Goal: Find specific fact: Find specific fact

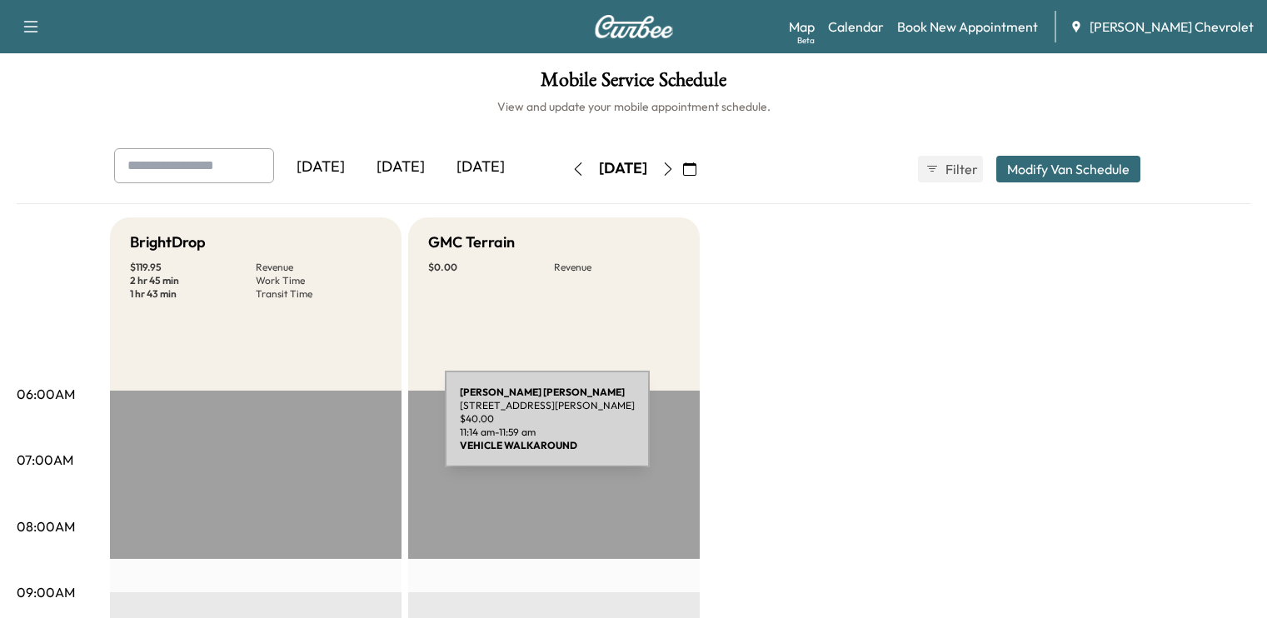
scroll to position [347, 0]
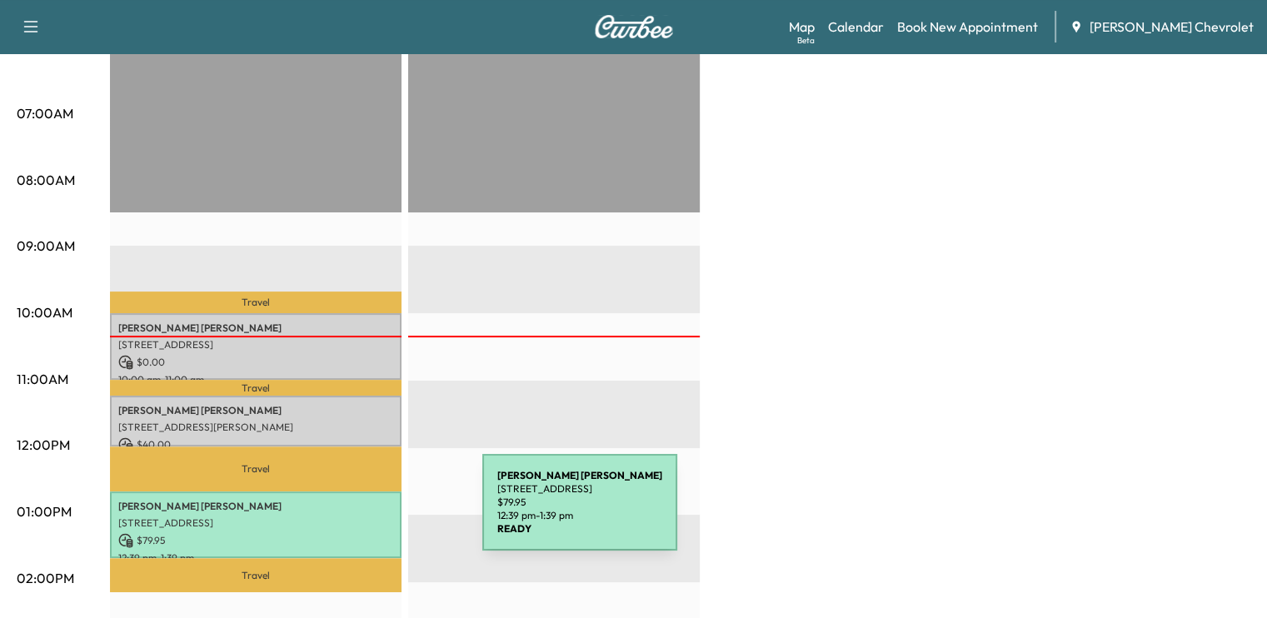
click at [357, 517] on p "[STREET_ADDRESS]" at bounding box center [255, 523] width 275 height 13
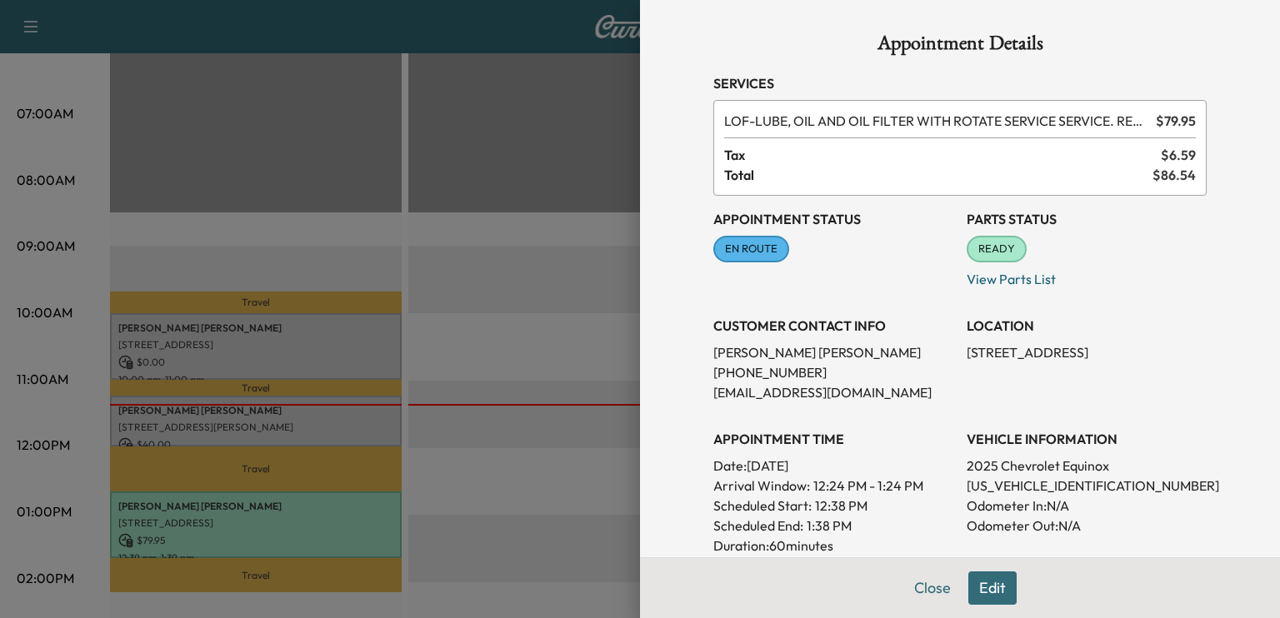
drag, startPoint x: 917, startPoint y: 572, endPoint x: 885, endPoint y: 532, distance: 51.7
click at [885, 532] on div "Scheduled End: 1:38 PM" at bounding box center [833, 526] width 240 height 20
click at [903, 572] on button "Close" at bounding box center [932, 588] width 58 height 33
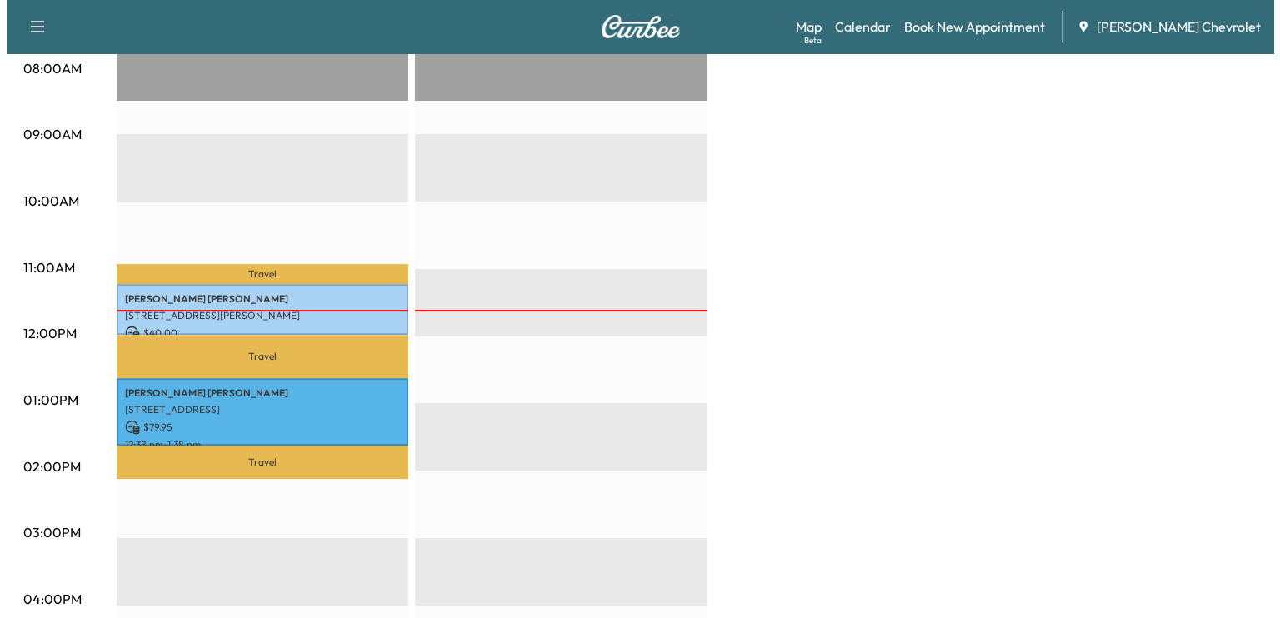
scroll to position [459, 0]
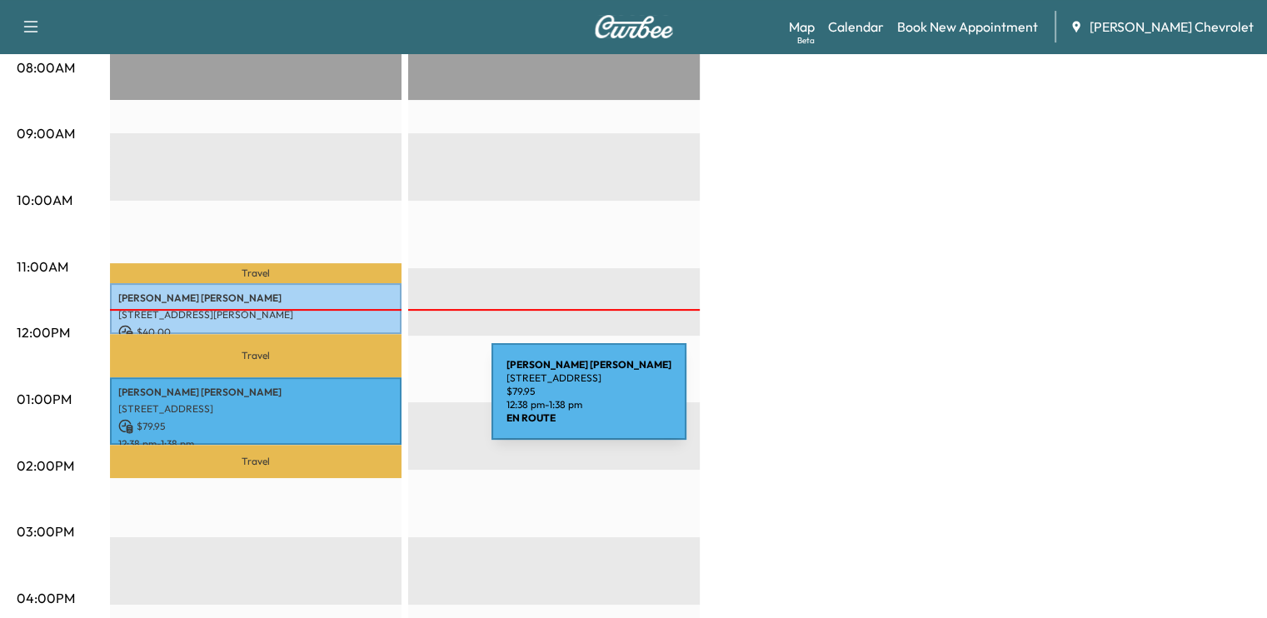
click at [367, 402] on p "[STREET_ADDRESS]" at bounding box center [255, 408] width 275 height 13
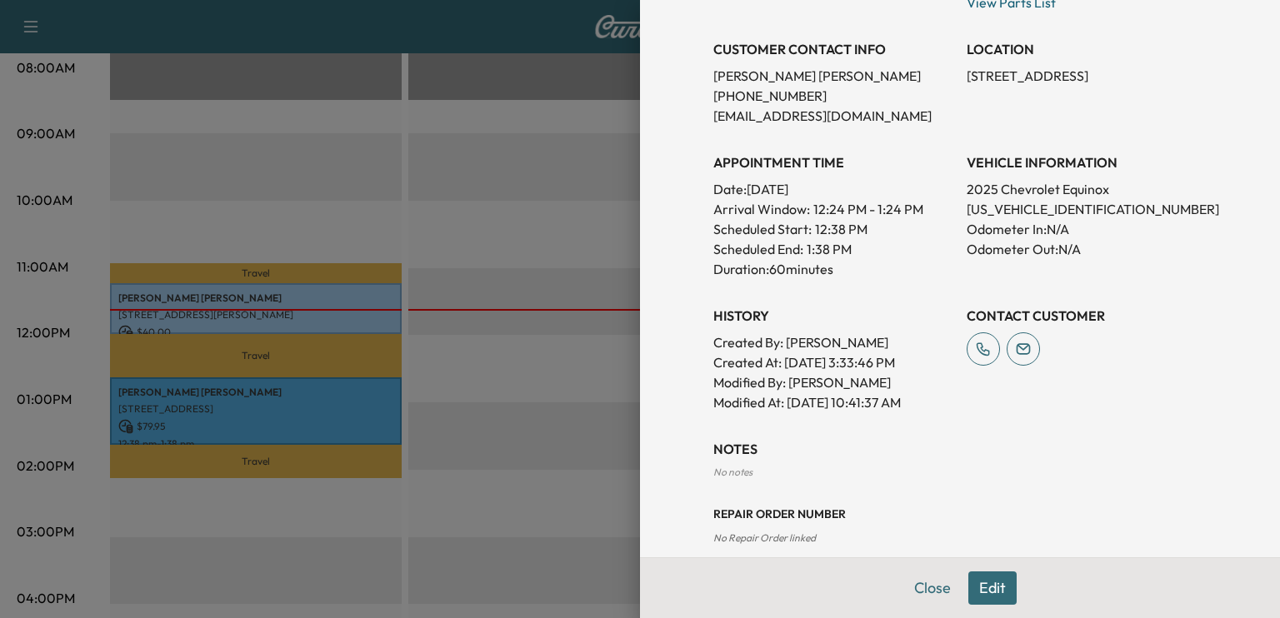
scroll to position [277, 0]
drag, startPoint x: 1037, startPoint y: 227, endPoint x: 967, endPoint y: 206, distance: 72.2
drag, startPoint x: 967, startPoint y: 206, endPoint x: 953, endPoint y: 206, distance: 14.2
click at [953, 206] on div "Appointment Status EN ROUTE Mark as Not Ready Parts Status READY Mark as Not Re…" at bounding box center [959, 165] width 493 height 493
drag, startPoint x: 953, startPoint y: 206, endPoint x: 1049, endPoint y: 203, distance: 95.9
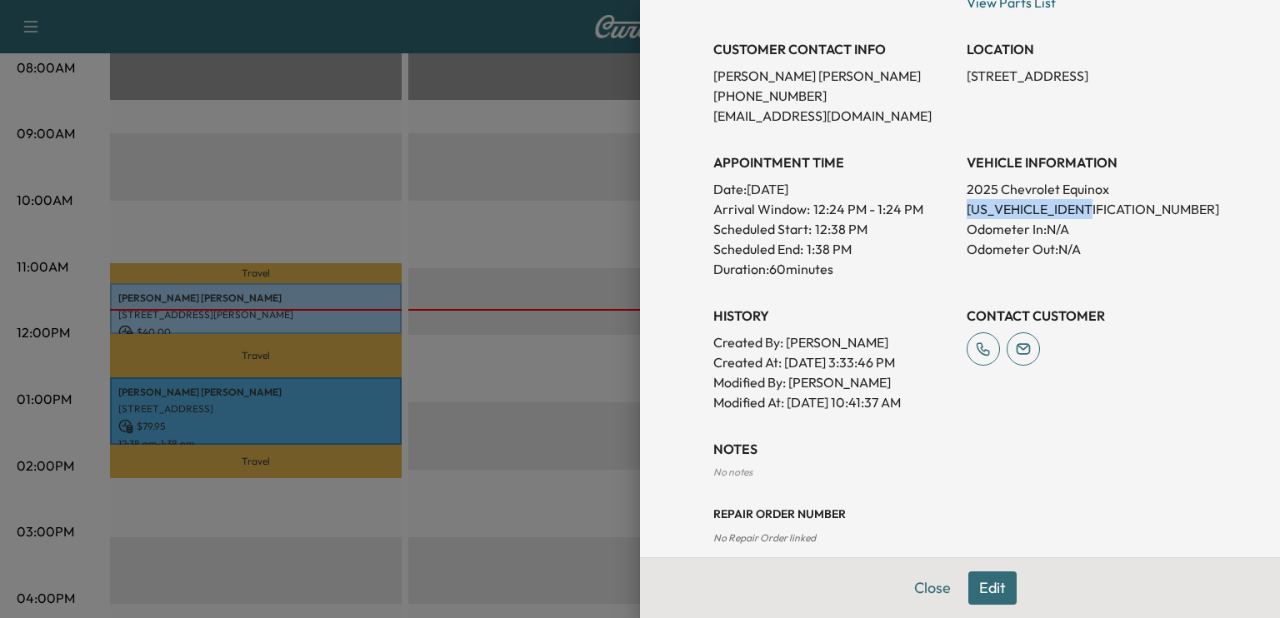
click at [1049, 203] on p "[US_VEHICLE_IDENTIFICATION_NUMBER]" at bounding box center [1087, 209] width 240 height 20
copy p "[US_VEHICLE_IDENTIFICATION_NUMBER]"
